Goal: Transaction & Acquisition: Book appointment/travel/reservation

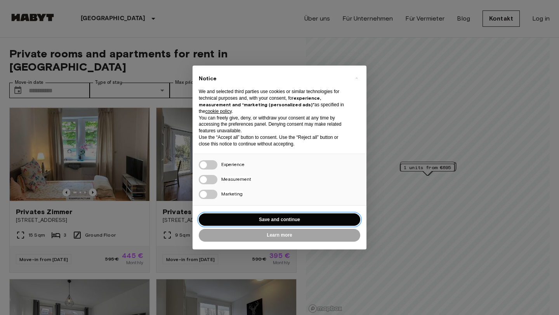
click at [284, 217] on button "Save and continue" at bounding box center [279, 219] width 161 height 13
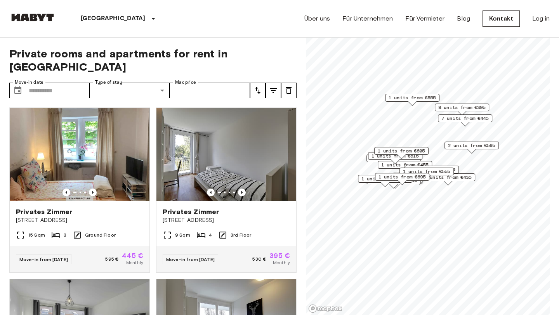
click at [466, 106] on span "8 units from €395" at bounding box center [461, 107] width 47 height 7
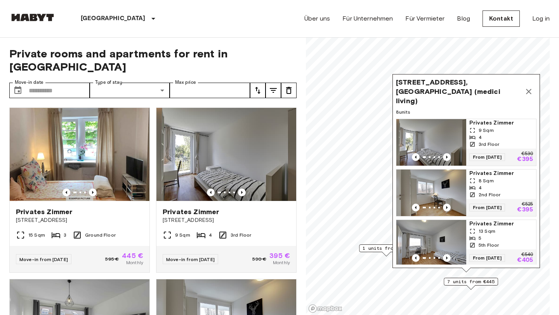
click at [487, 119] on span "Privates Zimmer" at bounding box center [501, 123] width 64 height 8
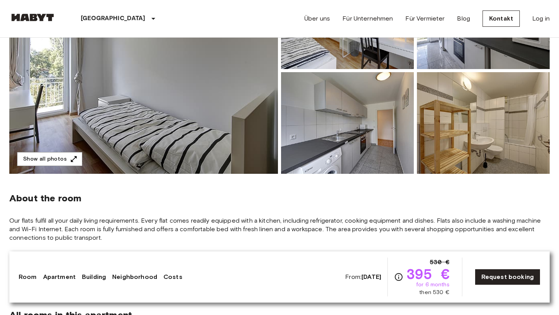
scroll to position [142, 0]
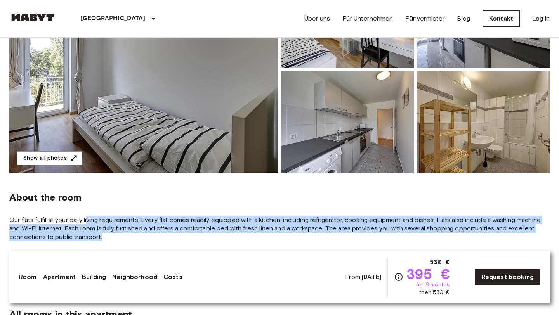
drag, startPoint x: 89, startPoint y: 221, endPoint x: 109, endPoint y: 239, distance: 26.7
click at [109, 239] on span "Our flats fulfil all your daily living requirements. Every flat comes readily e…" at bounding box center [279, 229] width 540 height 26
drag, startPoint x: 119, startPoint y: 237, endPoint x: 108, endPoint y: 220, distance: 20.1
click at [108, 220] on span "Our flats fulfil all your daily living requirements. Every flat comes readily e…" at bounding box center [279, 229] width 540 height 26
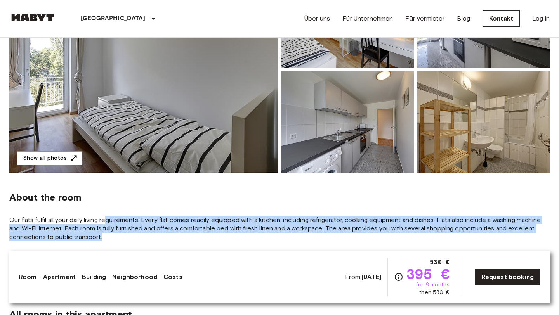
click at [108, 220] on span "Our flats fulfil all your daily living requirements. Every flat comes readily e…" at bounding box center [279, 229] width 540 height 26
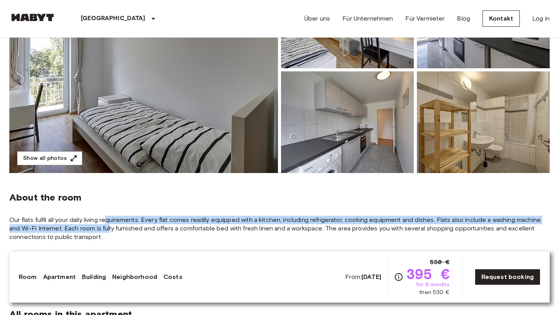
drag, startPoint x: 108, startPoint y: 216, endPoint x: 110, endPoint y: 232, distance: 15.8
click at [110, 231] on span "Our flats fulfil all your daily living requirements. Every flat comes readily e…" at bounding box center [279, 229] width 540 height 26
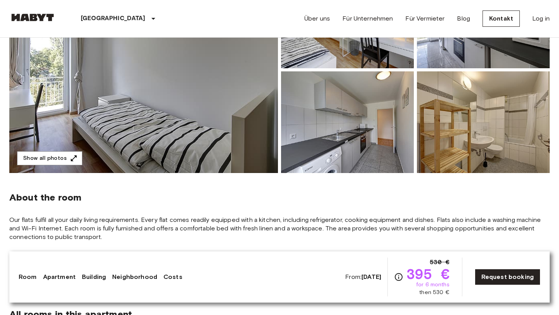
click at [110, 232] on span "Our flats fulfil all your daily living requirements. Every flat comes readily e…" at bounding box center [279, 229] width 540 height 26
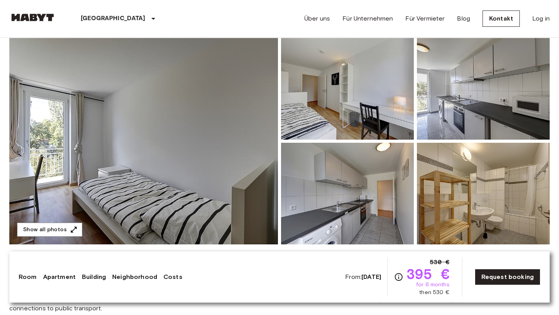
scroll to position [76, 0]
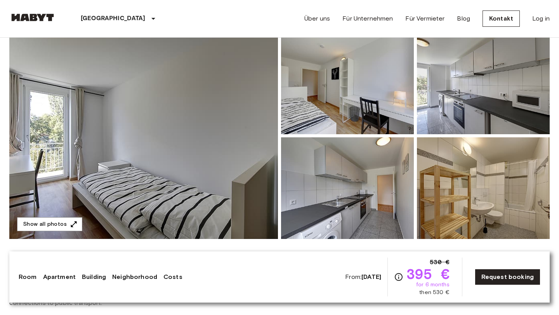
click at [186, 131] on img at bounding box center [143, 136] width 269 height 206
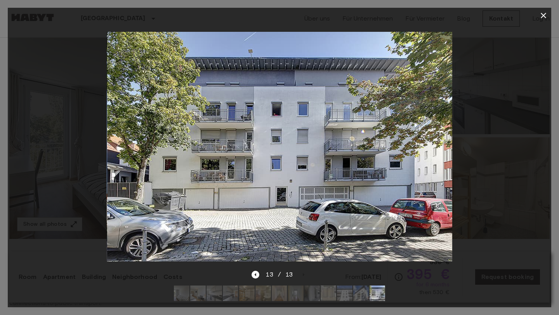
click at [509, 127] on div at bounding box center [279, 146] width 543 height 247
click at [543, 15] on icon "button" at bounding box center [543, 15] width 9 height 9
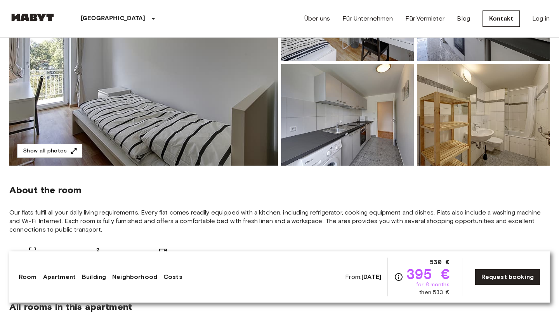
scroll to position [171, 0]
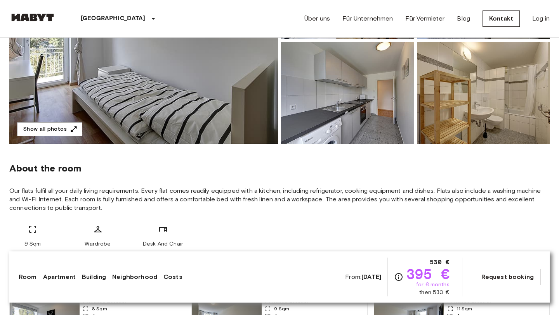
click at [497, 273] on link "Request booking" at bounding box center [508, 277] width 66 height 16
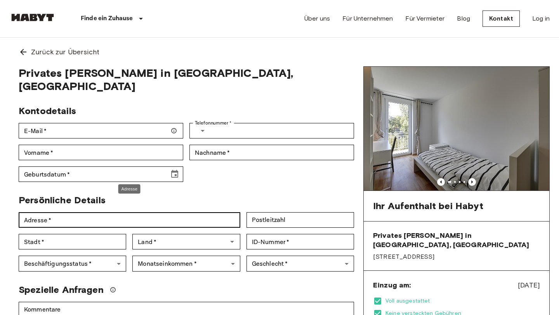
scroll to position [132, 0]
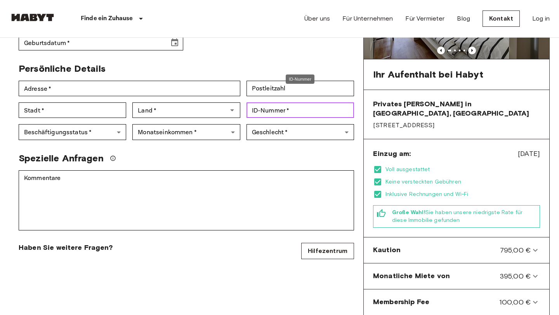
click at [262, 102] on input "ID-Nummer   *" at bounding box center [300, 110] width 108 height 16
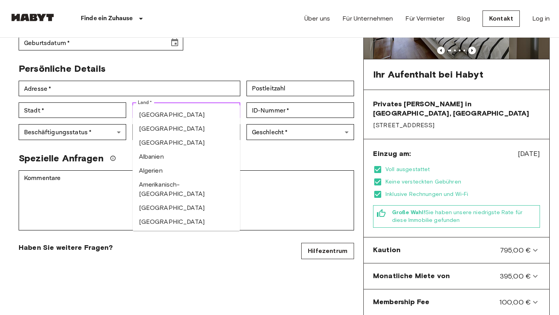
click at [219, 105] on input "Land   *" at bounding box center [180, 110] width 90 height 11
click at [260, 102] on input "ID-Nummer   *" at bounding box center [300, 110] width 108 height 16
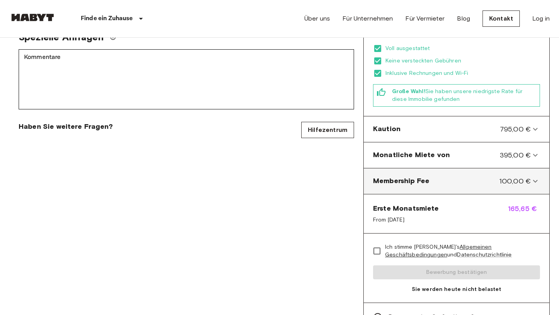
scroll to position [253, 0]
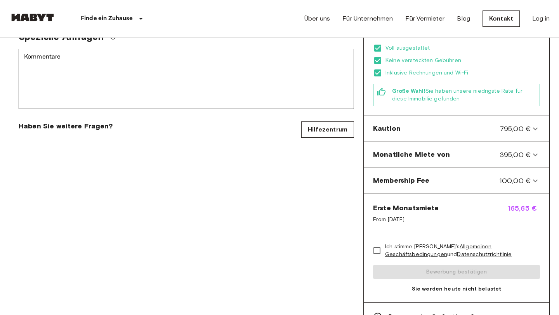
drag, startPoint x: 413, startPoint y: 199, endPoint x: 423, endPoint y: 213, distance: 17.1
click at [423, 213] on div "Erste Monatsmiete From Oct 19, 2025" at bounding box center [406, 213] width 66 height 20
click at [423, 216] on span "From Oct 19, 2025" at bounding box center [406, 220] width 66 height 8
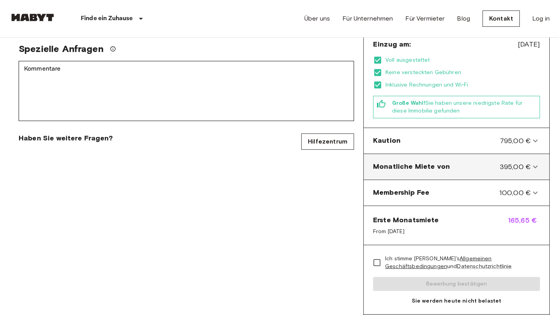
scroll to position [238, 0]
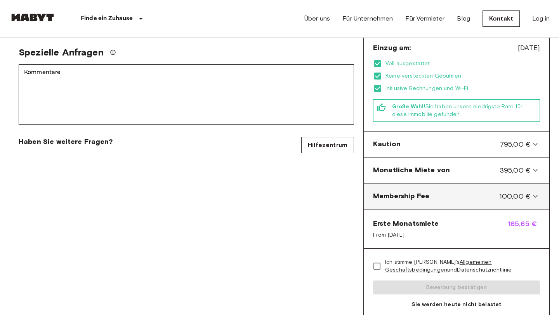
click at [486, 191] on div "Membership Fee 100,00 €" at bounding box center [452, 196] width 158 height 10
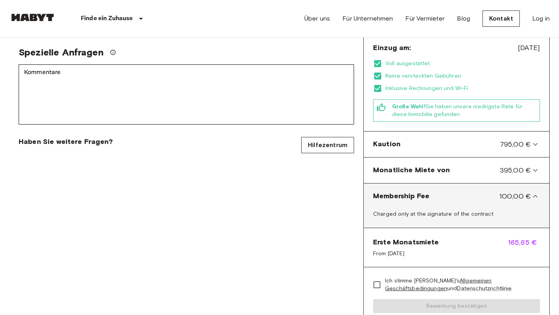
scroll to position [0, 0]
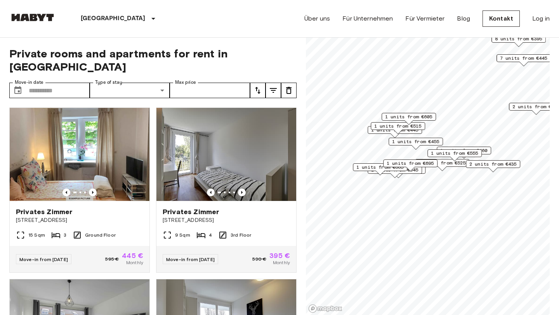
click at [414, 142] on span "1 units from €455" at bounding box center [415, 141] width 47 height 7
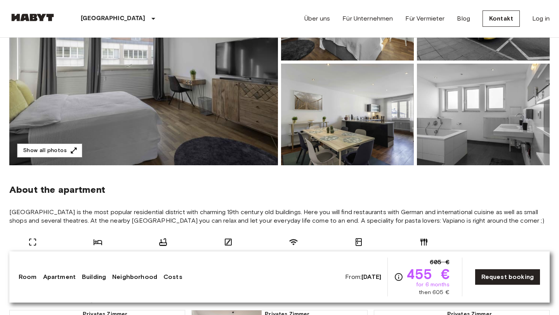
scroll to position [183, 0]
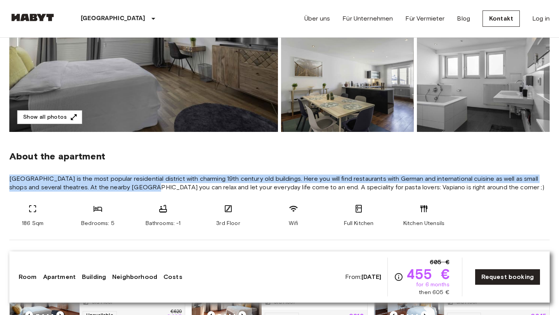
drag, startPoint x: 130, startPoint y: 173, endPoint x: 129, endPoint y: 186, distance: 13.2
click at [129, 186] on section "About the apartment [GEOGRAPHIC_DATA] is the most popular residential district …" at bounding box center [279, 186] width 540 height 108
click at [129, 186] on span "[GEOGRAPHIC_DATA] is the most popular residential district with charming 19th c…" at bounding box center [279, 183] width 540 height 17
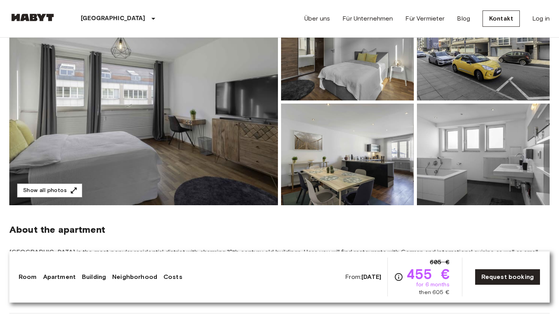
scroll to position [0, 0]
